Goal: Task Accomplishment & Management: Manage account settings

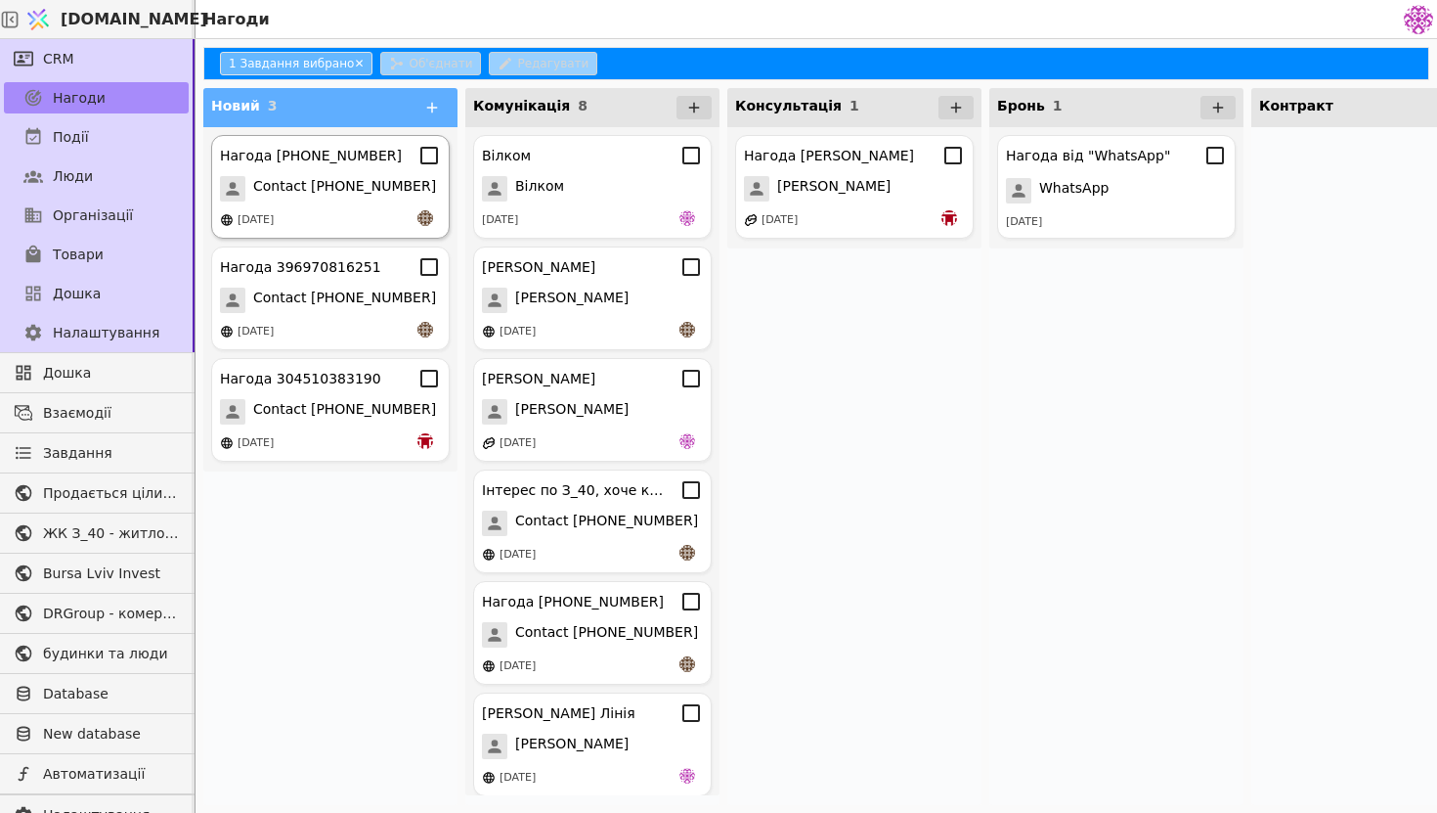
click at [372, 191] on span "Contact [PHONE_NUMBER]" at bounding box center [344, 188] width 183 height 25
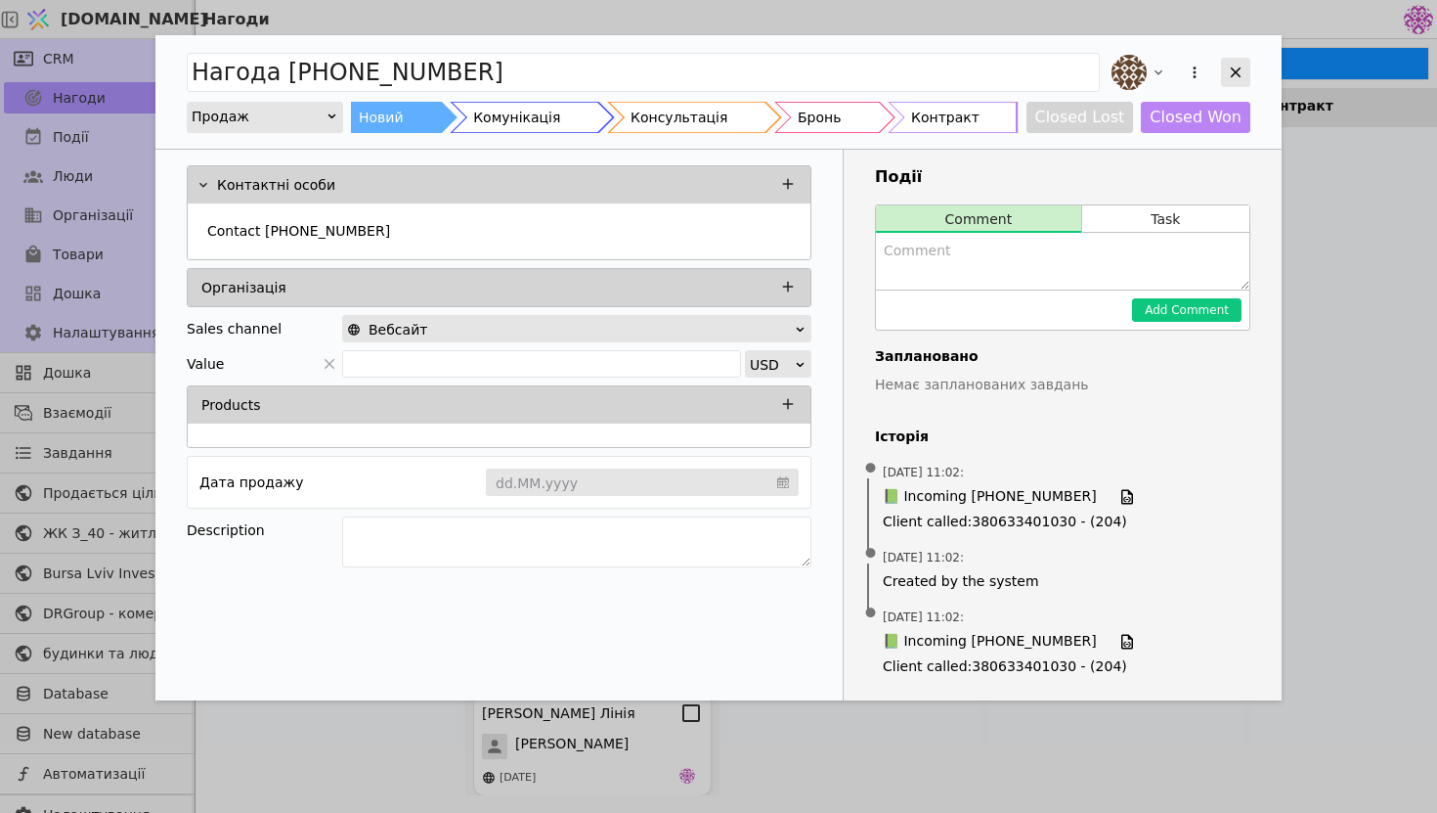
click at [1172, 62] on div "Add Opportunity" at bounding box center [1235, 72] width 29 height 29
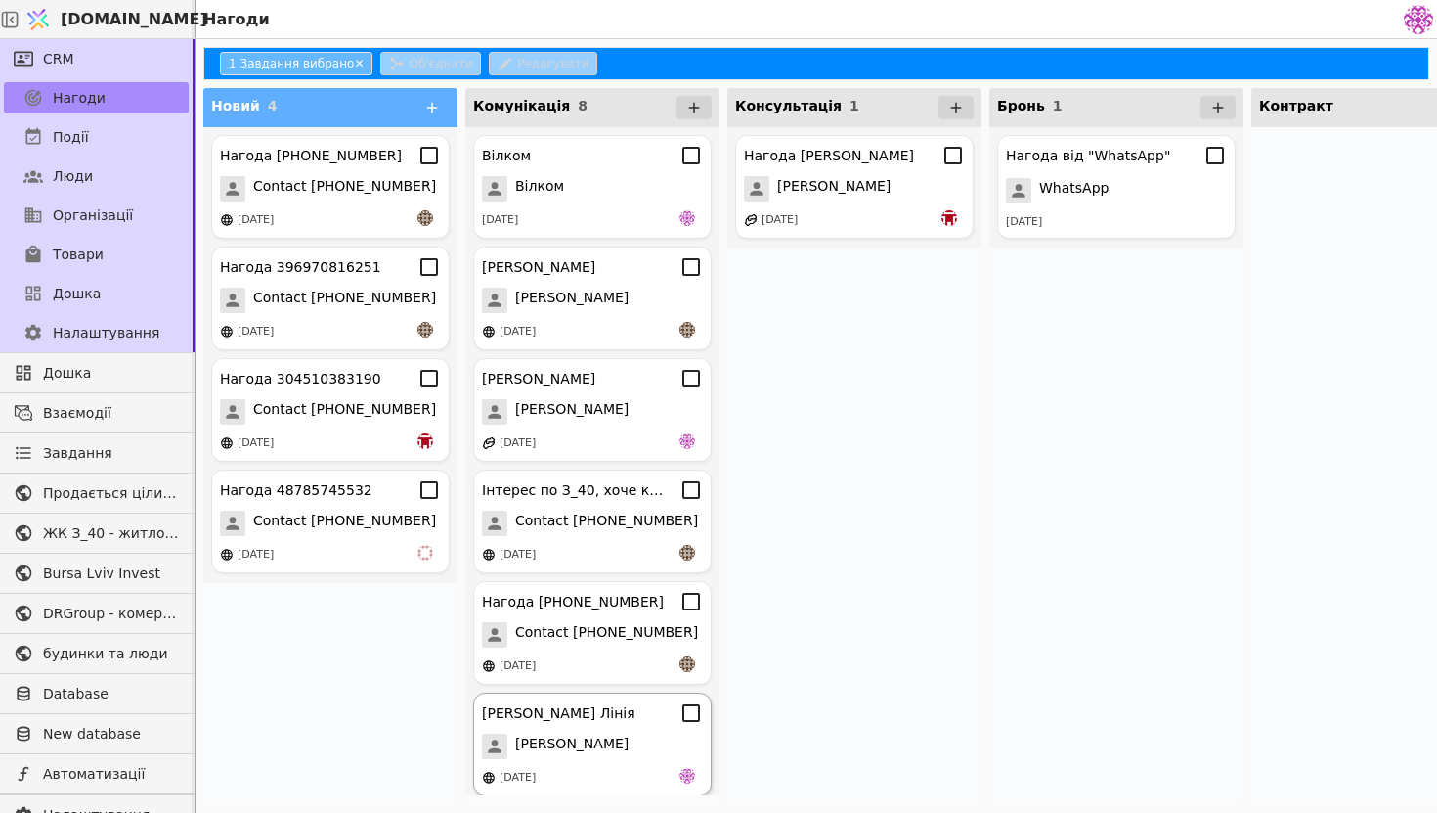
scroll to position [232, 0]
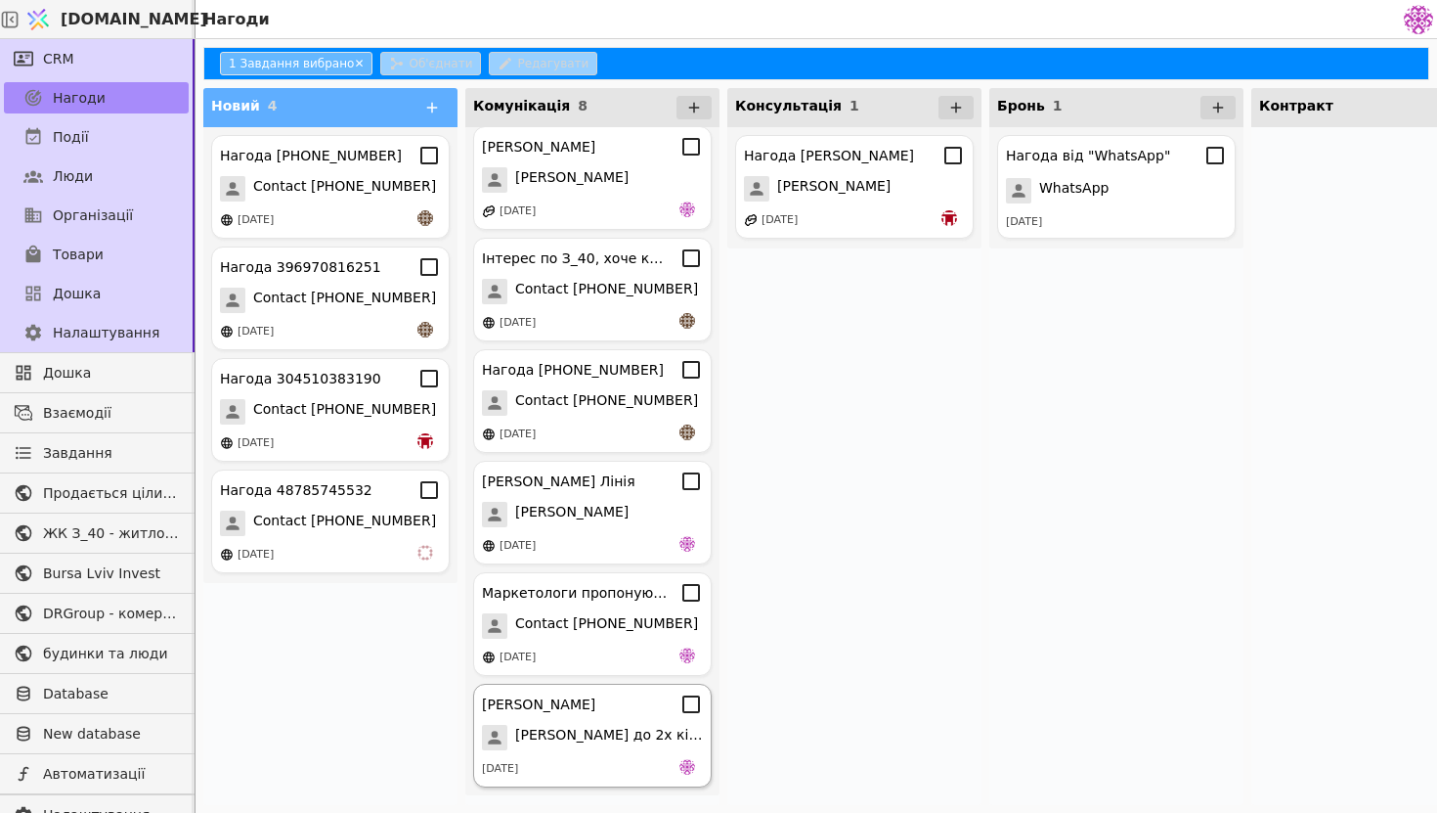
click at [572, 639] on div "[PERSON_NAME] до 2х кімнатної [DATE]" at bounding box center [592, 735] width 239 height 104
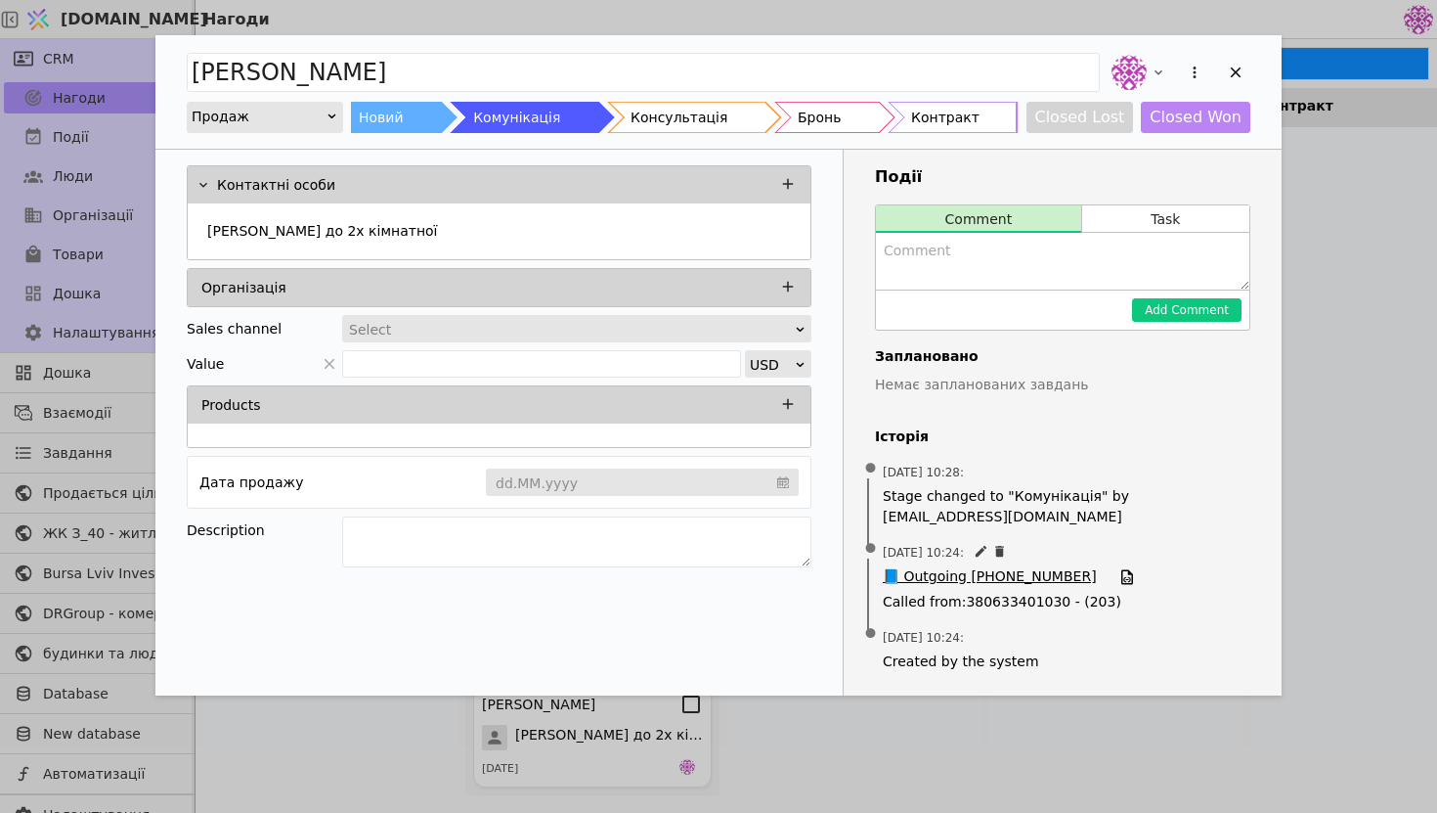
click at [945, 578] on span "📘 Outgoing [PHONE_NUMBER]" at bounding box center [990, 577] width 214 height 22
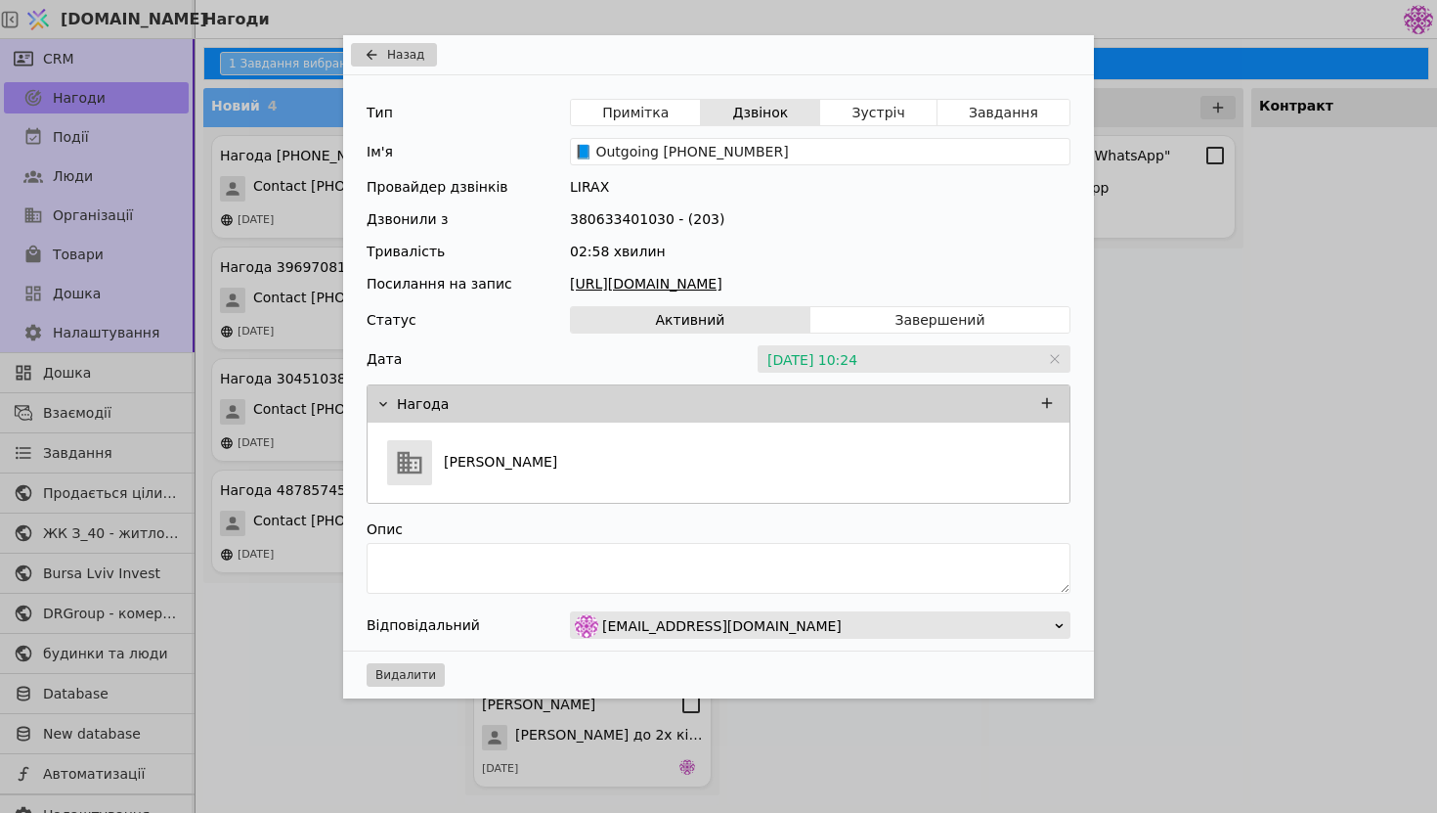
click at [827, 285] on link "[URL][DOMAIN_NAME]" at bounding box center [820, 284] width 501 height 21
click at [1169, 245] on div "Назад Тип Примітка Дзвінок Зустріч Завдання Ім'я 📘 Outgoing [PHONE_NUMBER] Пров…" at bounding box center [718, 406] width 1437 height 813
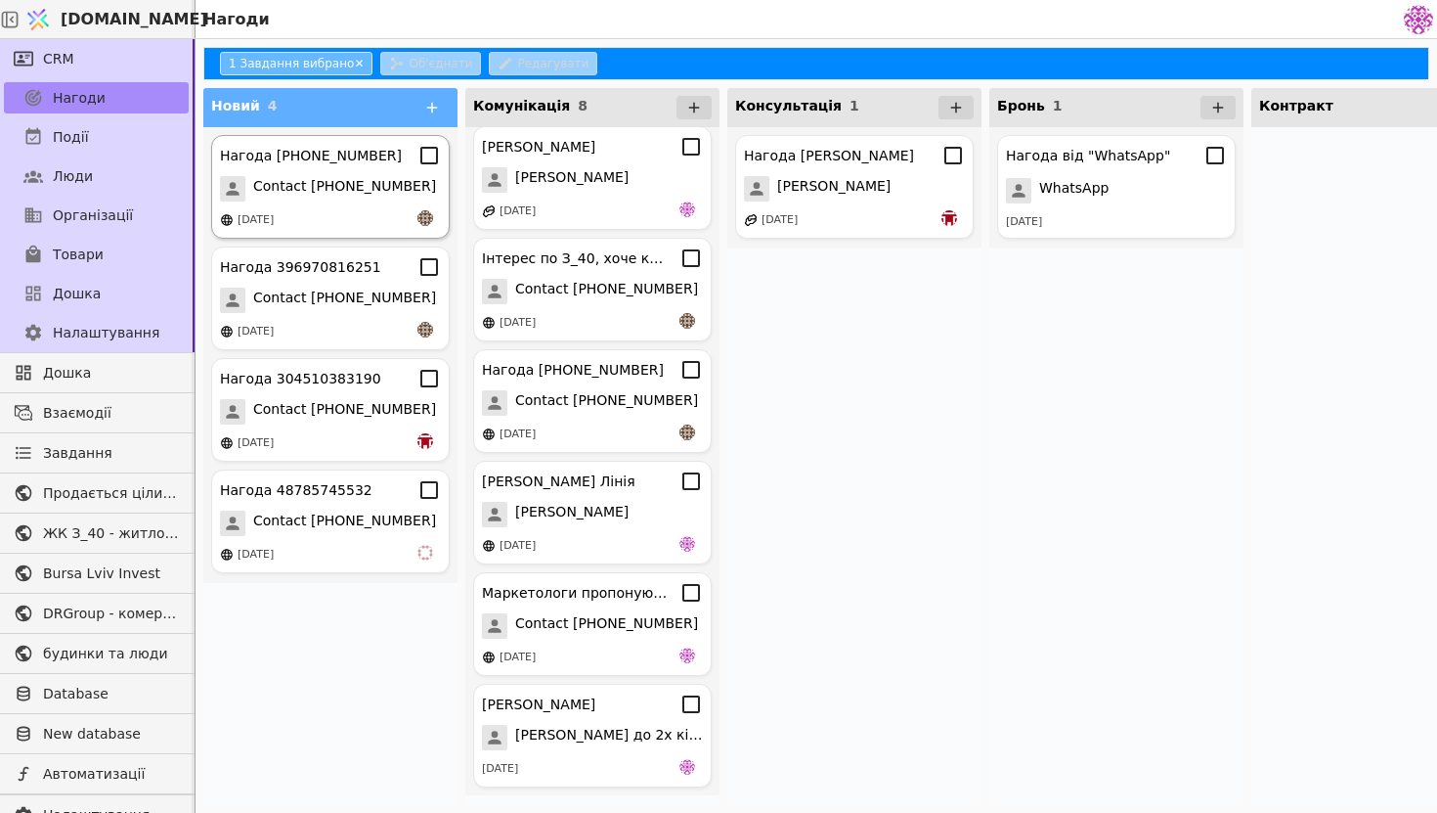
click at [367, 218] on div "[DATE]" at bounding box center [330, 220] width 221 height 20
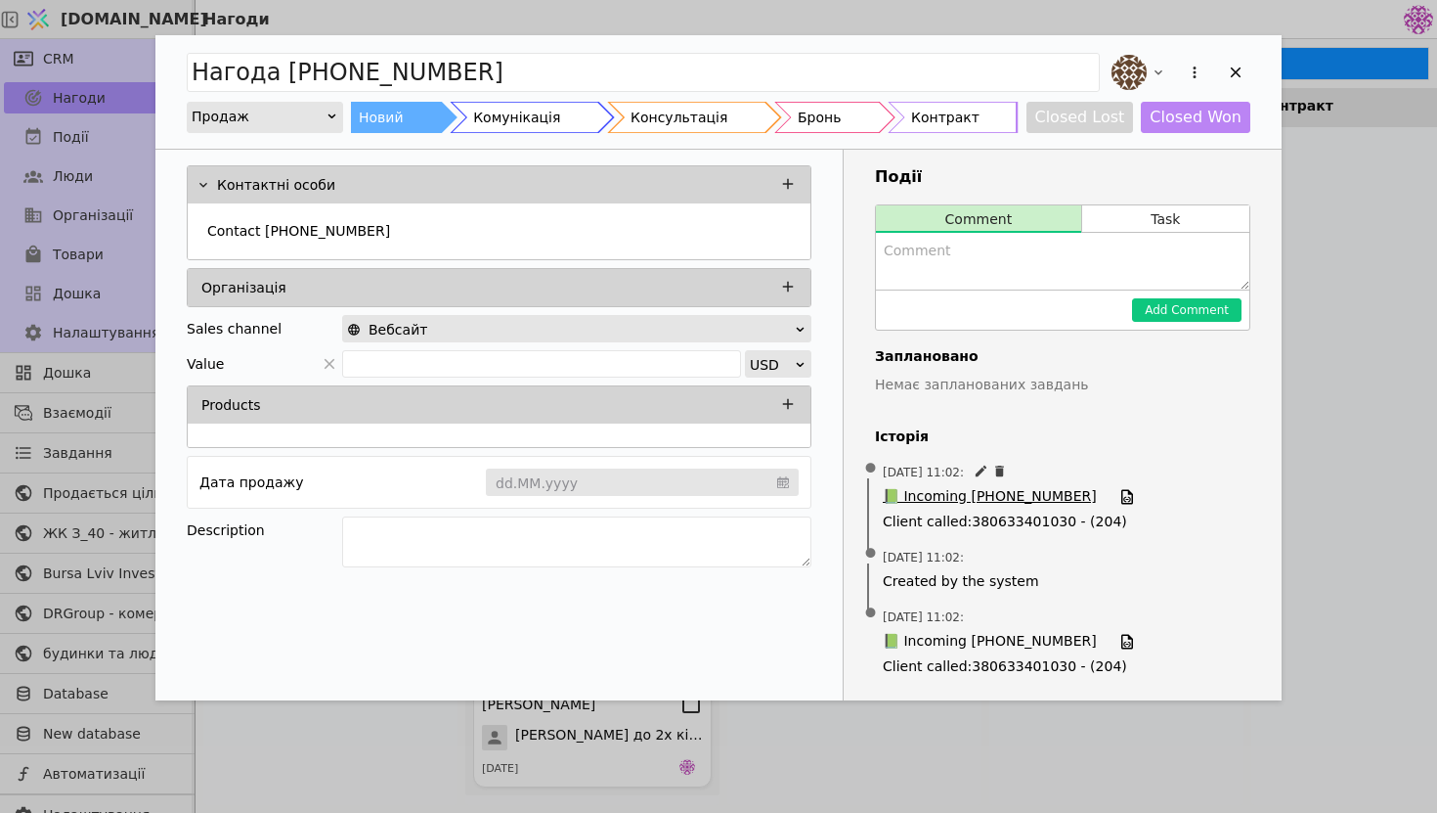
click at [1017, 488] on span "📗 Incoming [PHONE_NUMBER]" at bounding box center [990, 497] width 214 height 22
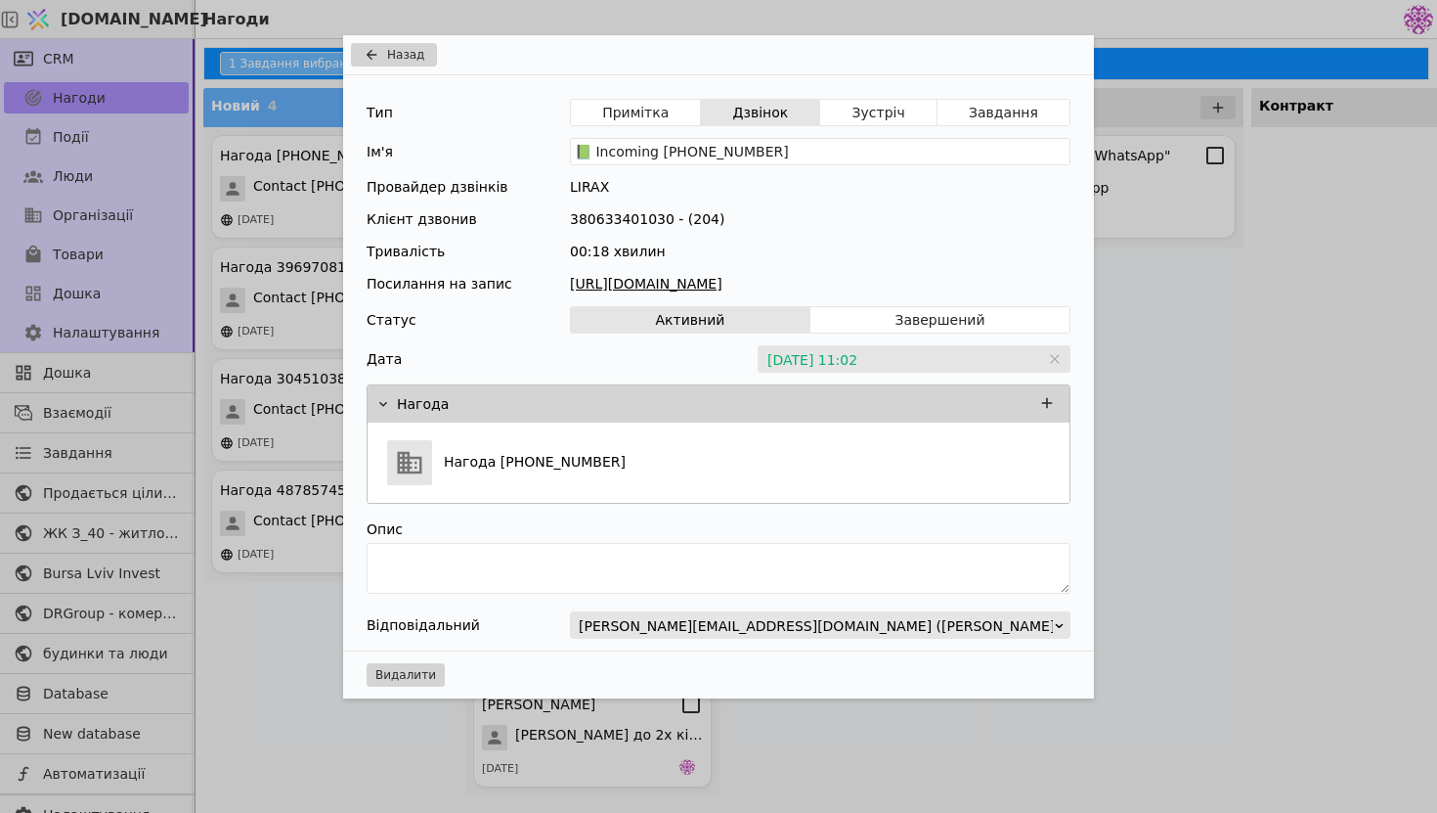
click at [768, 280] on link "[URL][DOMAIN_NAME]" at bounding box center [820, 284] width 501 height 21
click at [1142, 240] on div "Назад Тип Примітка Дзвінок Зустріч Завдання Ім'я 📗 Incoming [PHONE_NUMBER] Пров…" at bounding box center [718, 406] width 1437 height 813
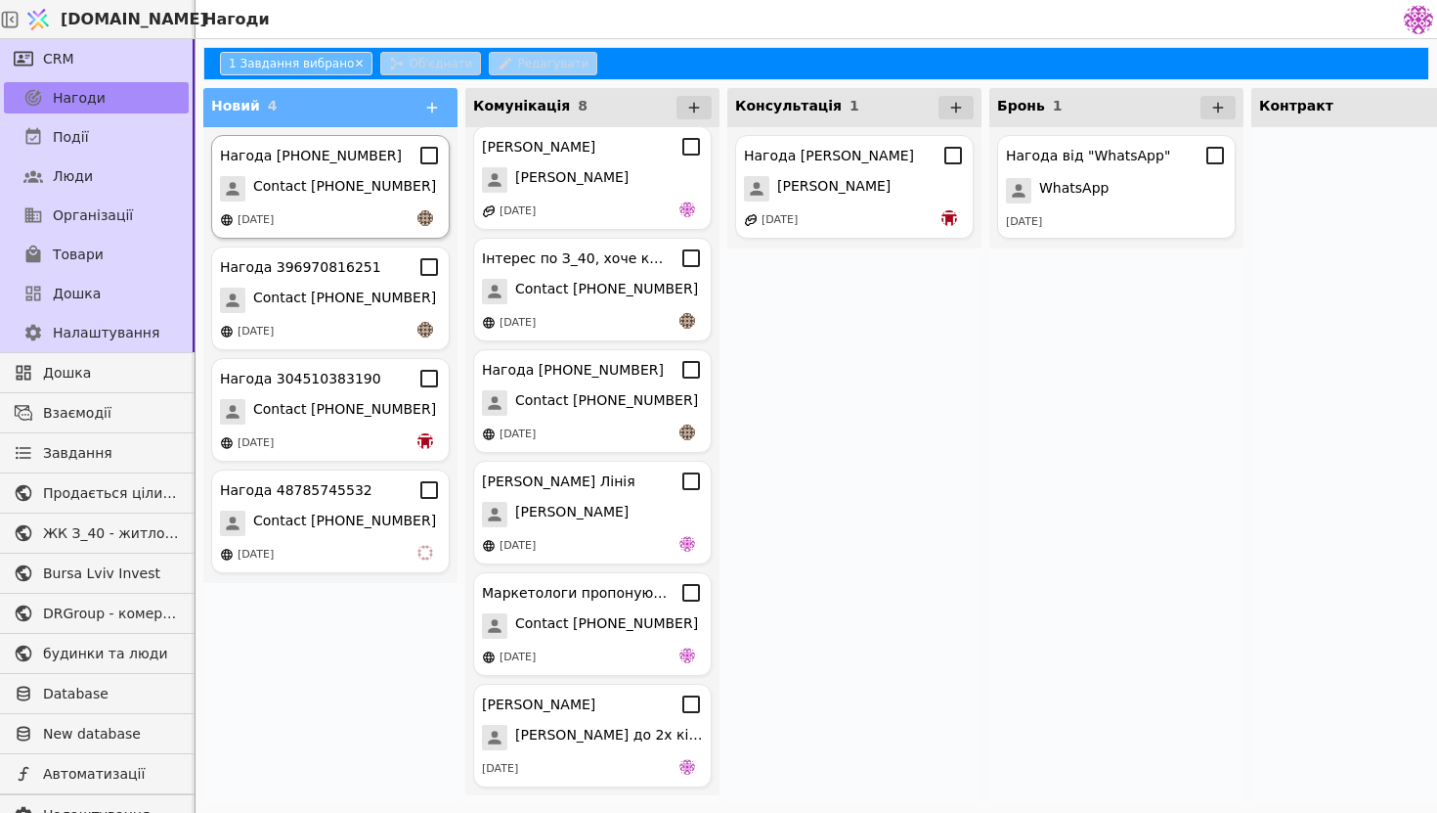
click at [348, 193] on span "Contact [PHONE_NUMBER]" at bounding box center [344, 188] width 183 height 25
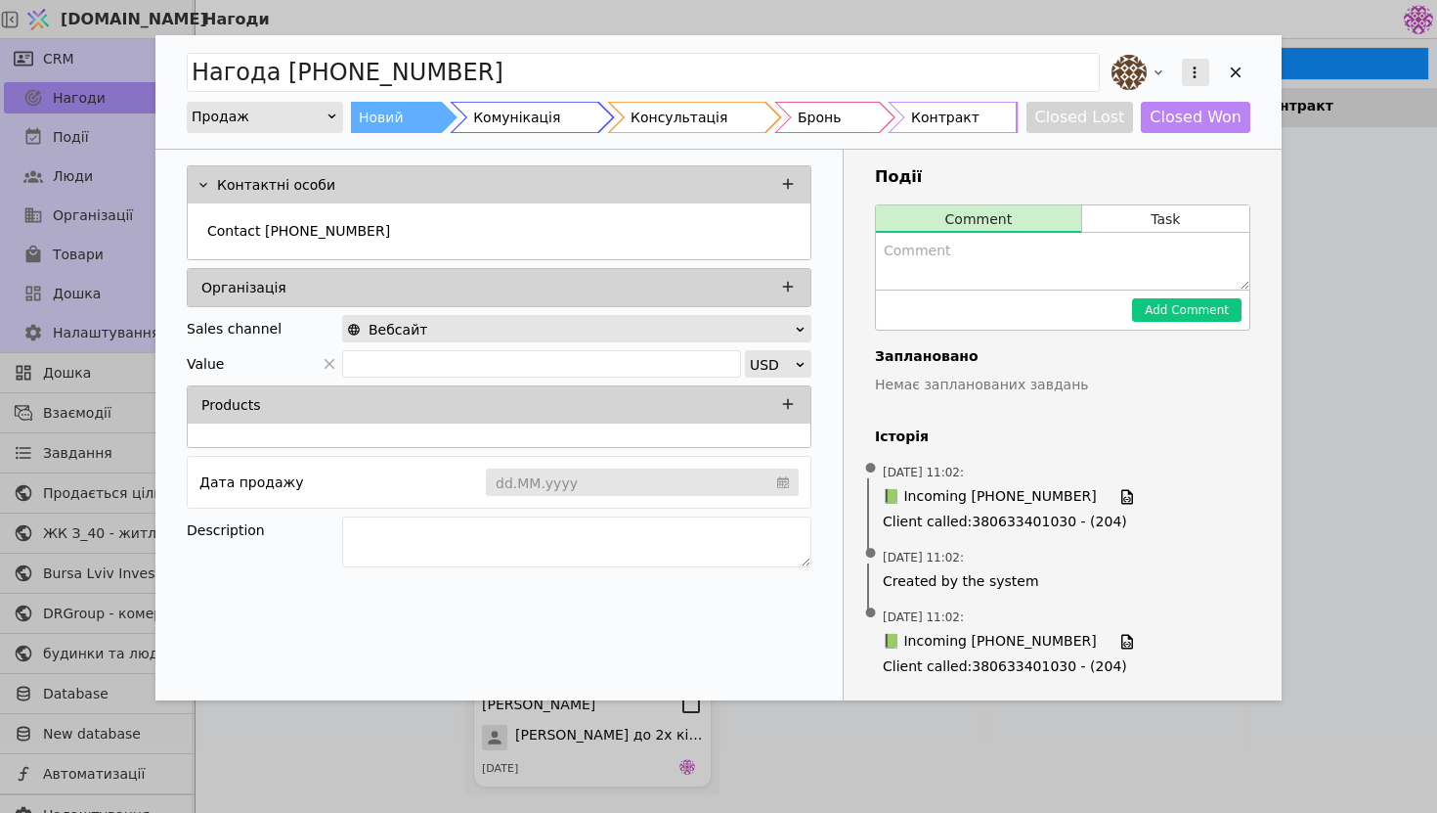
click at [1172, 68] on icon "Add Opportunity" at bounding box center [1195, 73] width 18 height 18
click at [1088, 142] on div "Видалити" at bounding box center [1092, 135] width 225 height 27
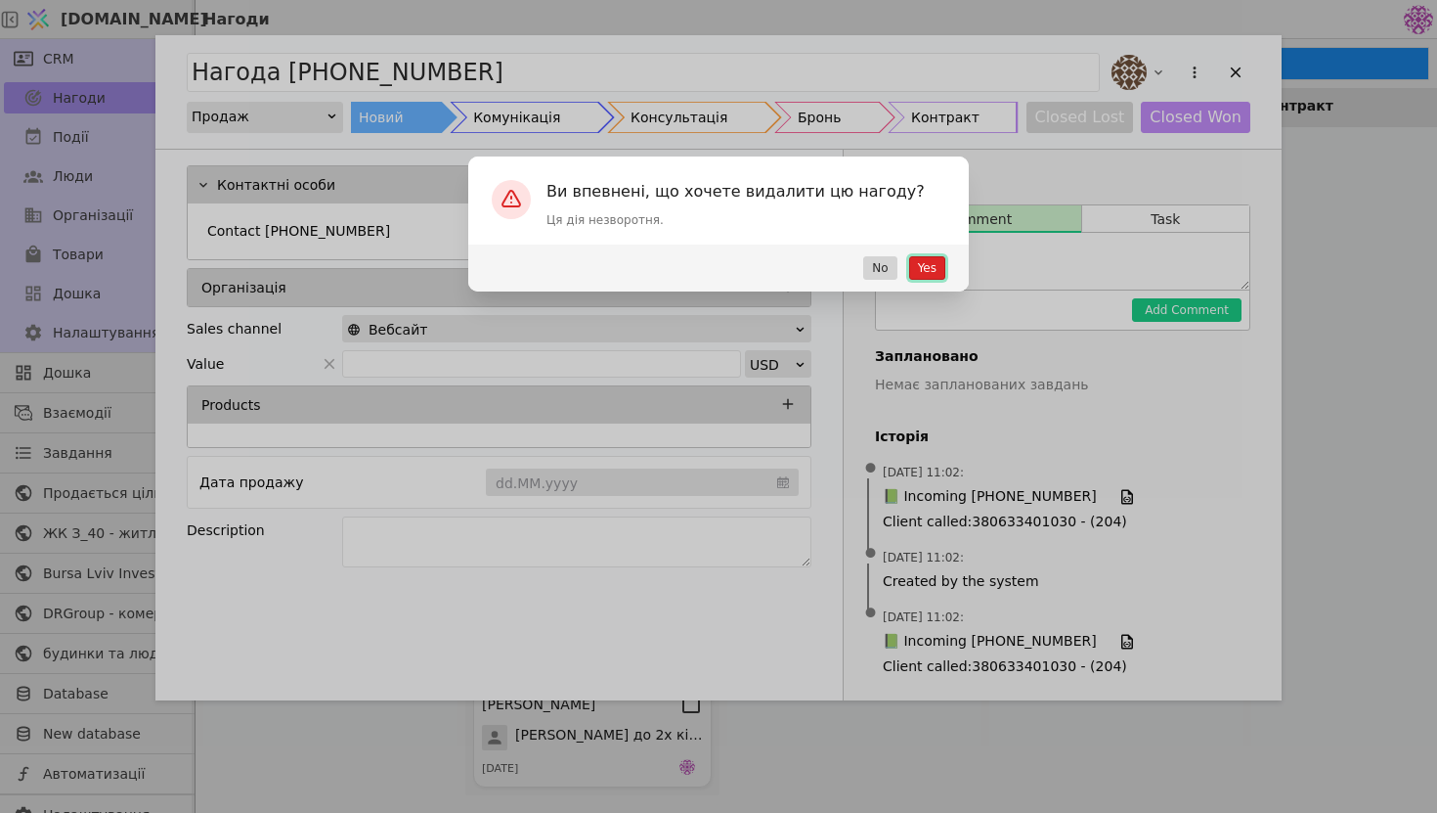
click at [922, 272] on button "Yes" at bounding box center [927, 267] width 36 height 23
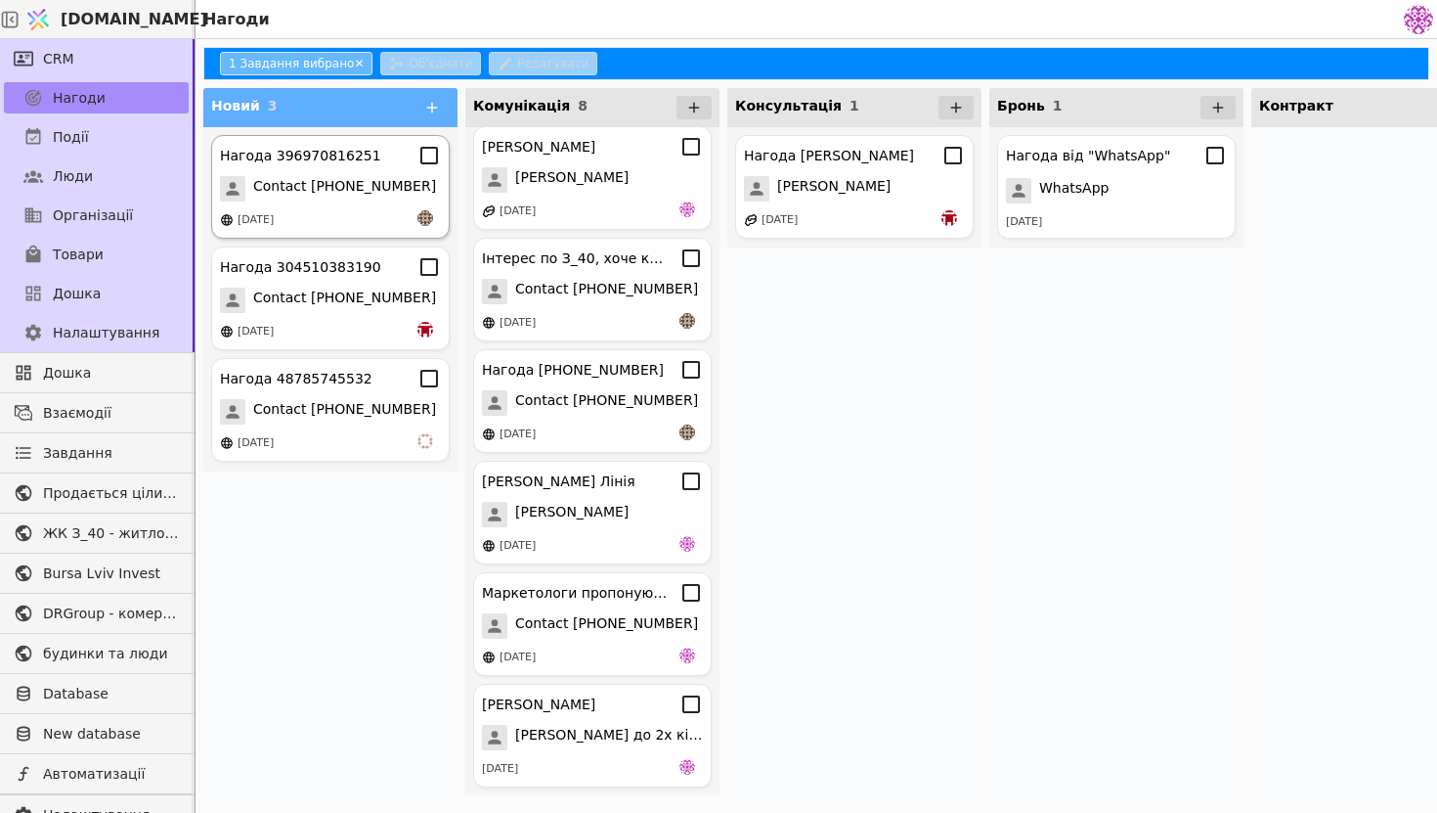
click at [349, 177] on span "Contact [PHONE_NUMBER]" at bounding box center [344, 188] width 183 height 25
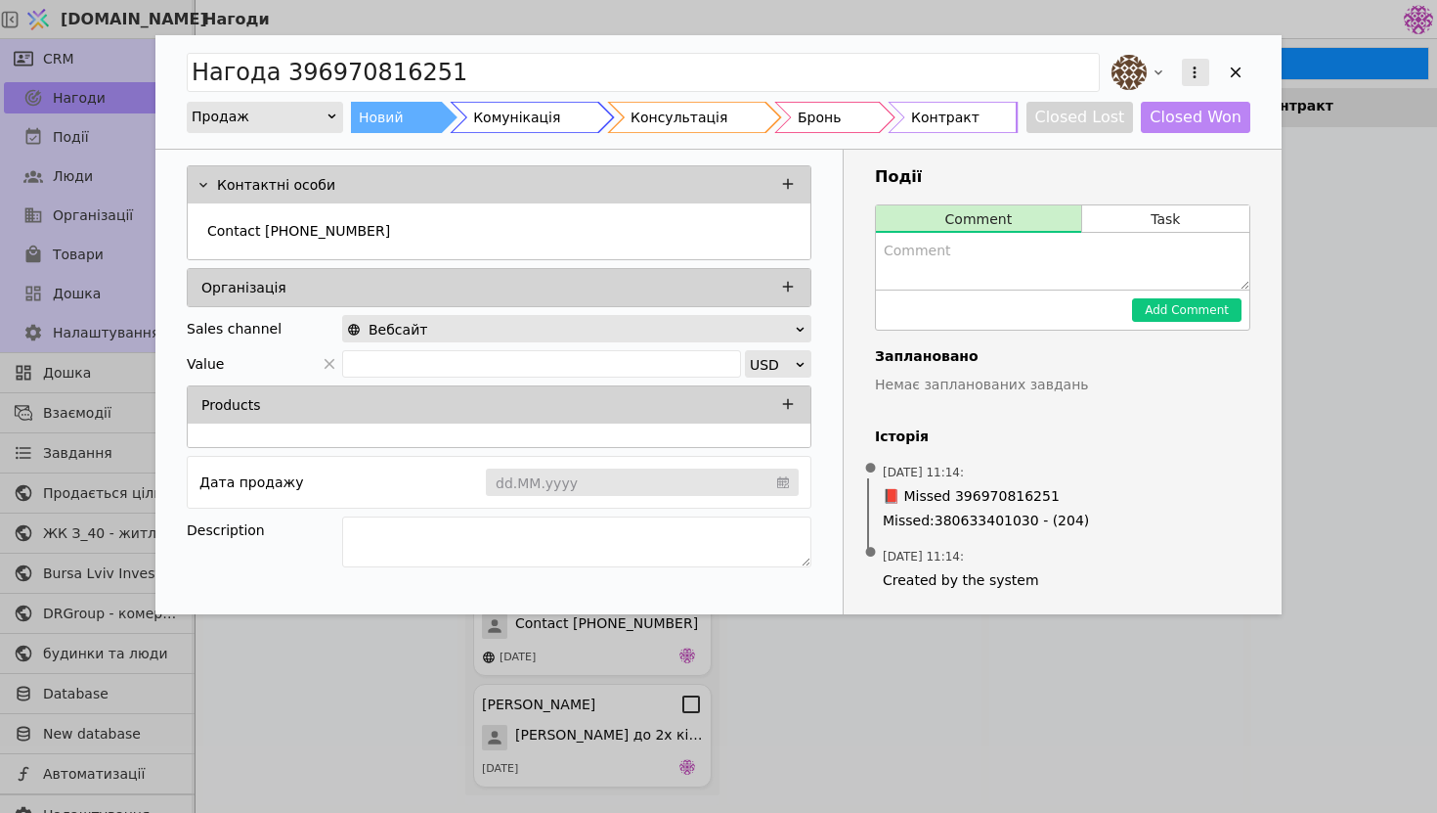
click at [1172, 72] on icon "Add Opportunity" at bounding box center [1195, 72] width 3 height 12
click at [1145, 133] on div "Видалити" at bounding box center [1092, 135] width 225 height 27
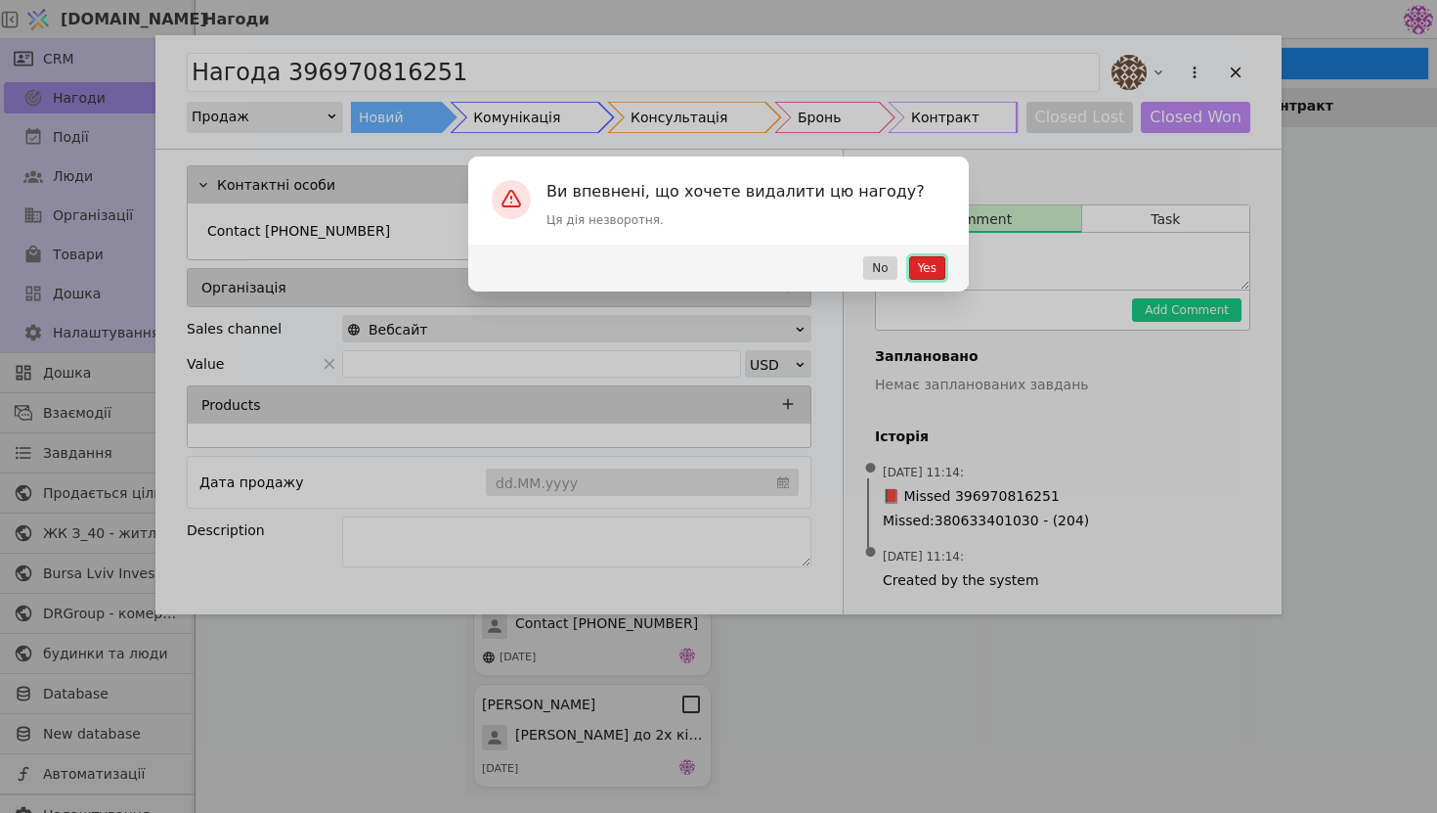
click at [929, 268] on button "Yes" at bounding box center [927, 267] width 36 height 23
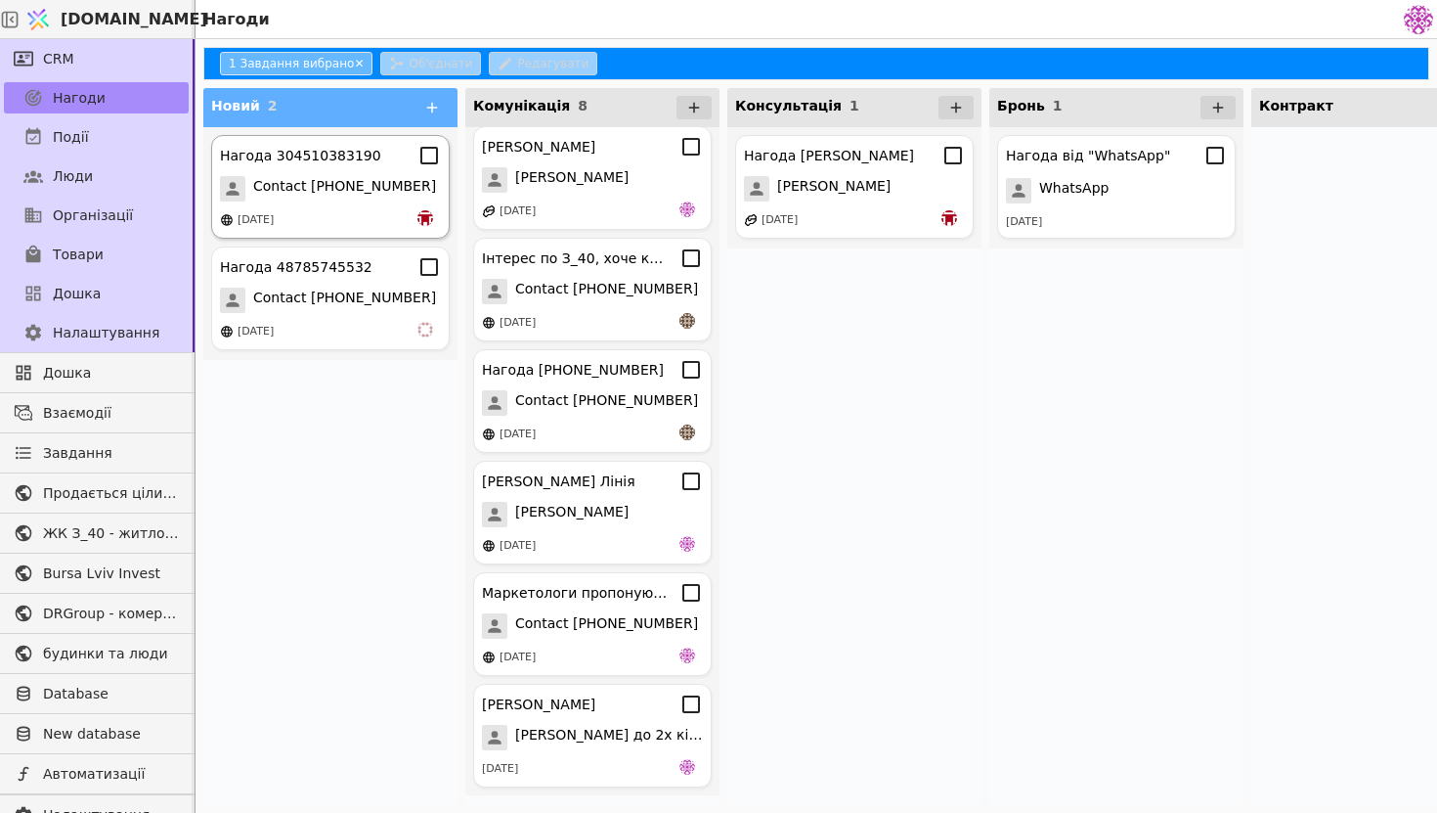
click at [375, 203] on div "Нагода 304510383190 Contact 304510383190 [DATE]" at bounding box center [330, 187] width 239 height 104
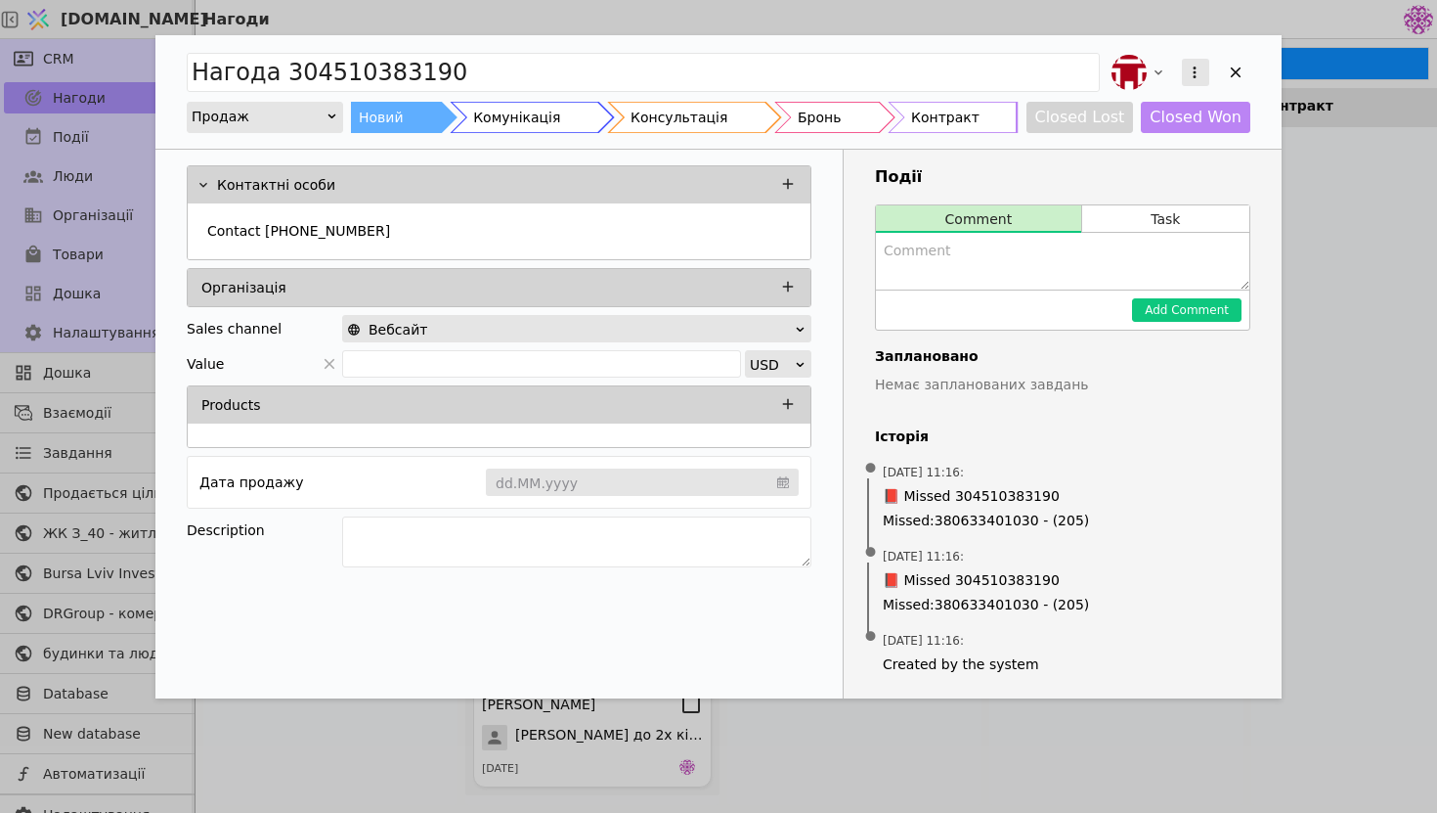
click at [1172, 62] on button "Add Opportunity" at bounding box center [1195, 72] width 27 height 27
click at [1150, 141] on div "Видалити" at bounding box center [1092, 135] width 225 height 27
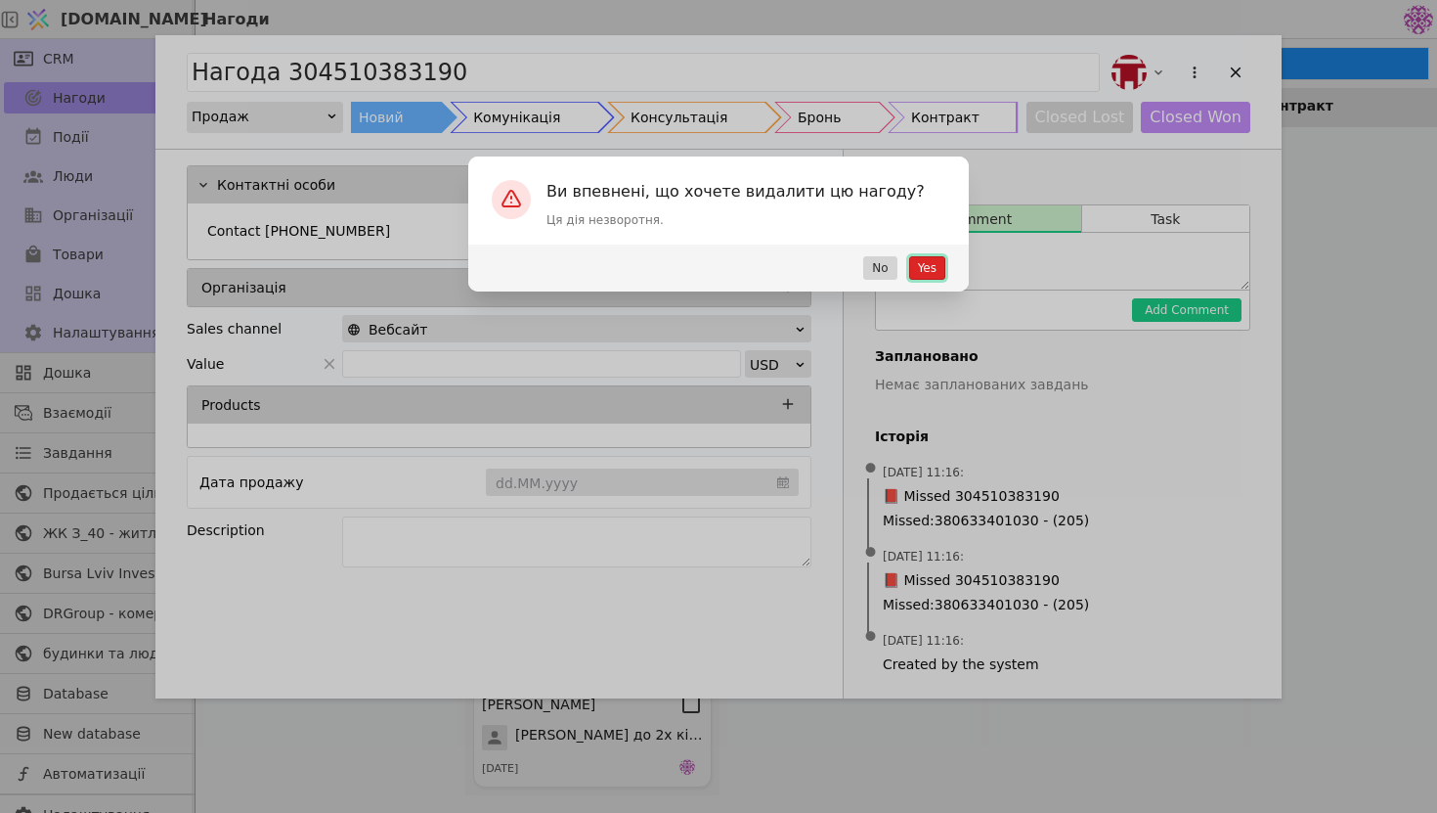
click at [926, 266] on button "Yes" at bounding box center [927, 267] width 36 height 23
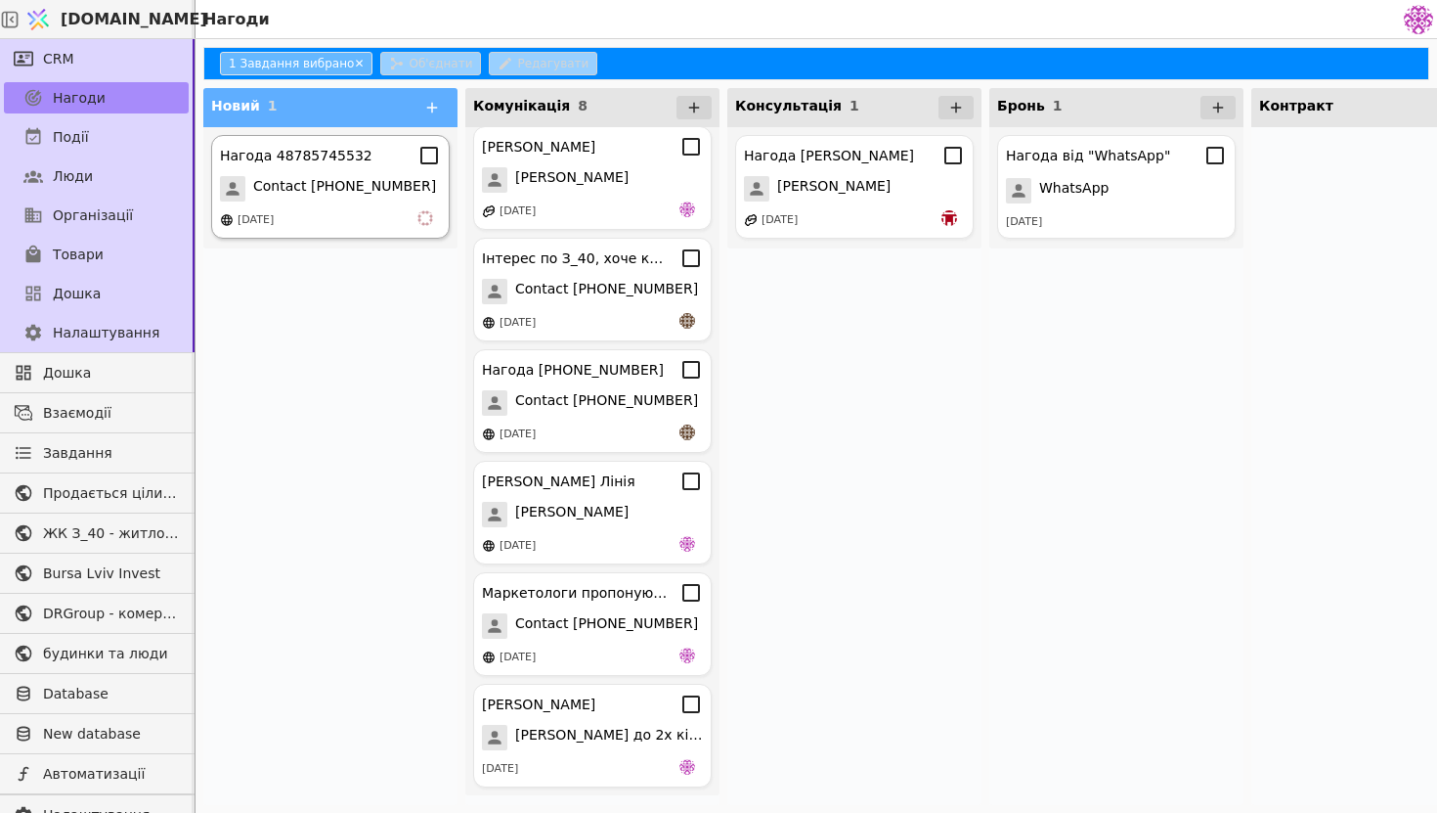
click at [332, 176] on span "Contact [PHONE_NUMBER]" at bounding box center [344, 188] width 183 height 25
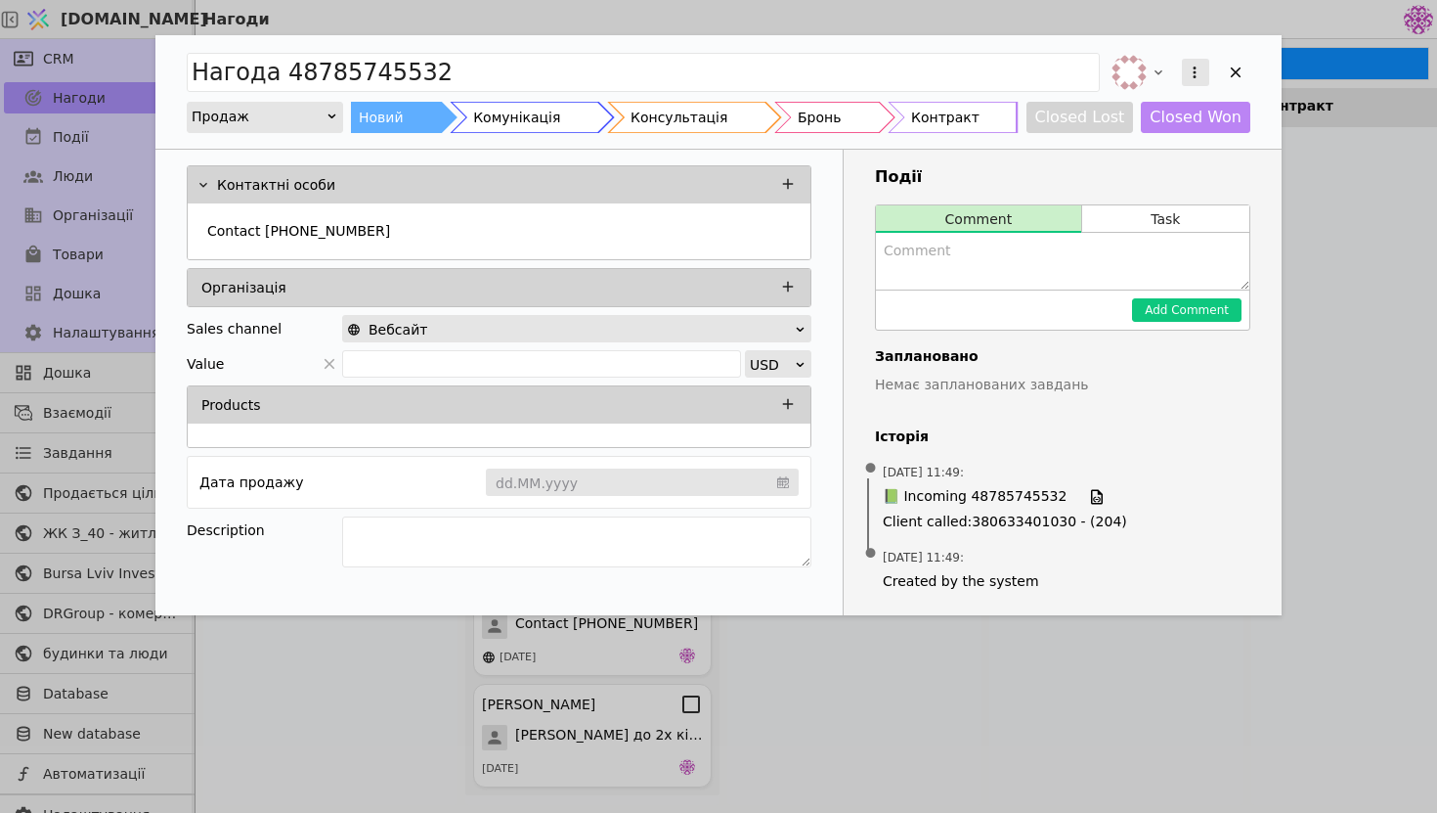
click at [1172, 77] on icon "Add Opportunity" at bounding box center [1195, 72] width 3 height 12
click at [1009, 498] on span "📗 Incoming 48785745532" at bounding box center [975, 497] width 184 height 22
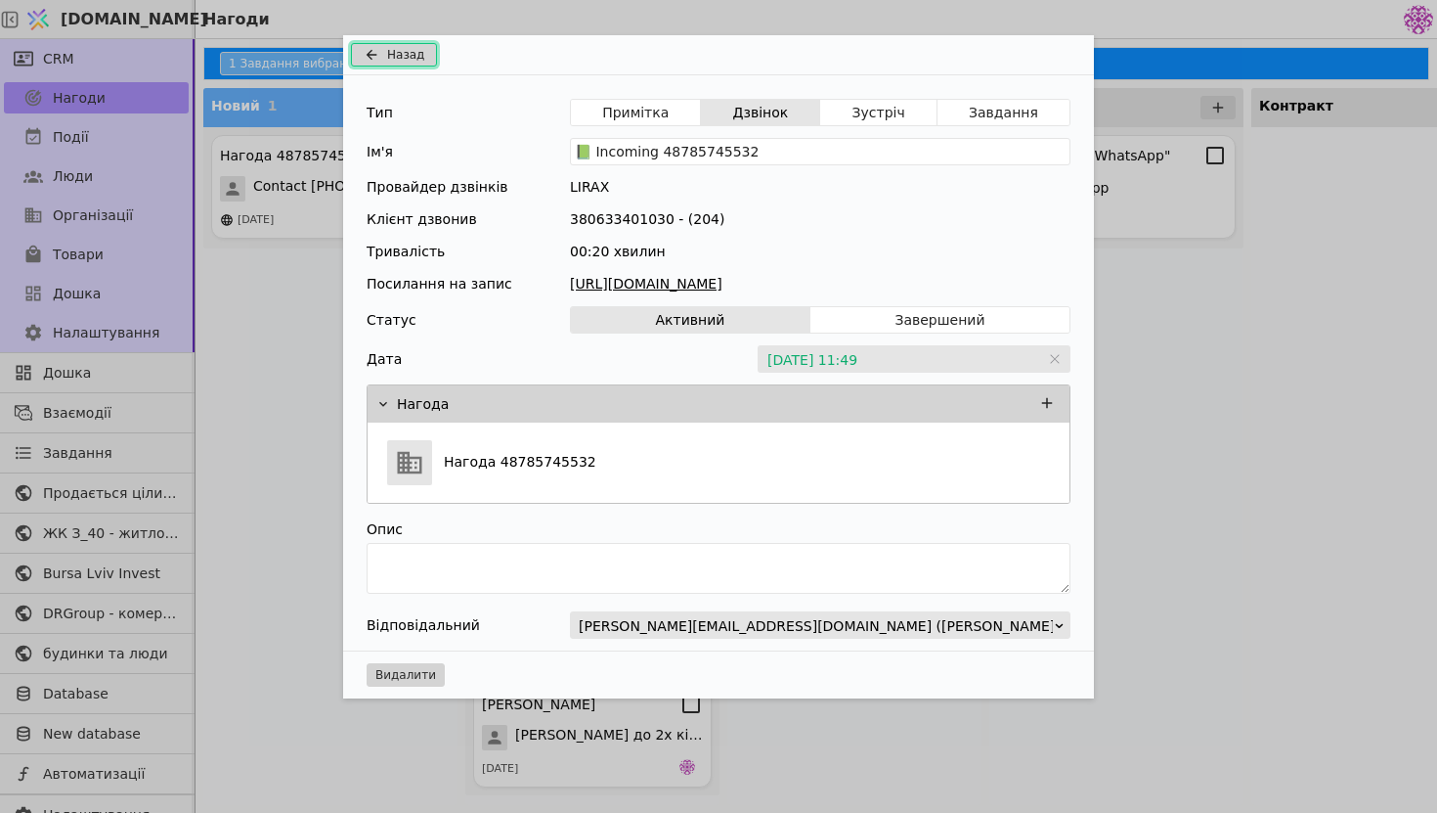
click at [413, 51] on span "Назад" at bounding box center [405, 55] width 37 height 18
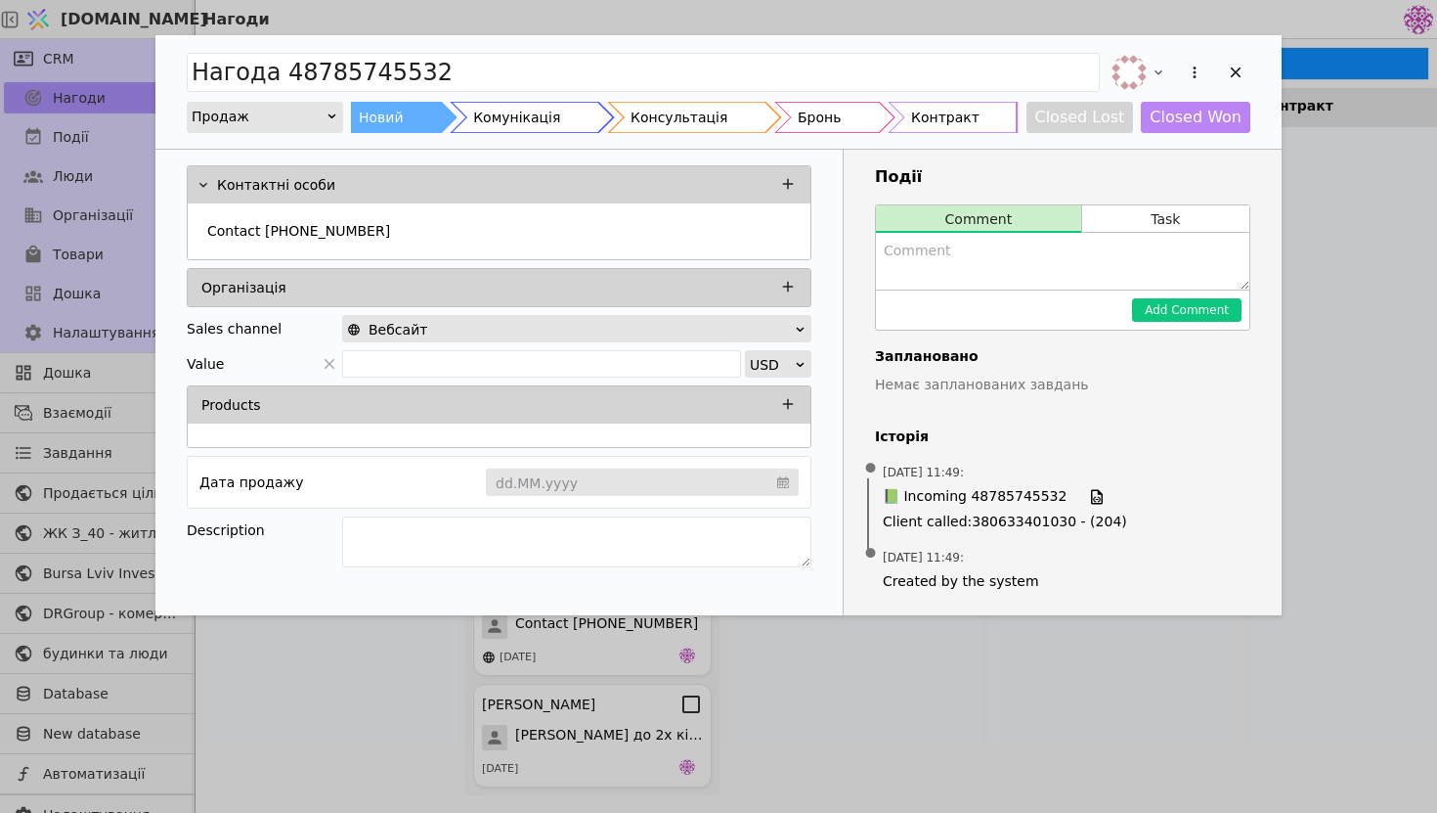
click at [1172, 68] on div "Нагода 48785745532 Продаж Новий Комунікація Консультація Бронь Контракт Closed …" at bounding box center [718, 91] width 1126 height 113
click at [1172, 65] on icon "Add Opportunity" at bounding box center [1236, 73] width 18 height 18
